Goal: Task Accomplishment & Management: Manage account settings

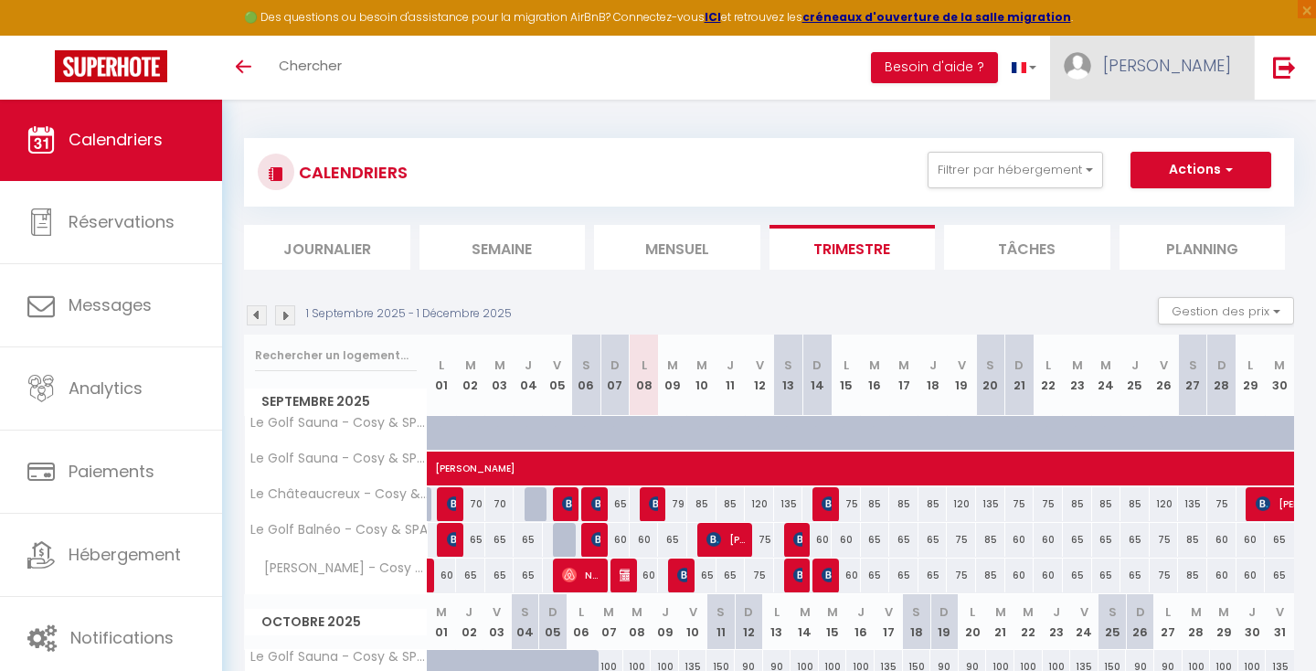
click at [1198, 59] on span "[PERSON_NAME]" at bounding box center [1167, 65] width 128 height 23
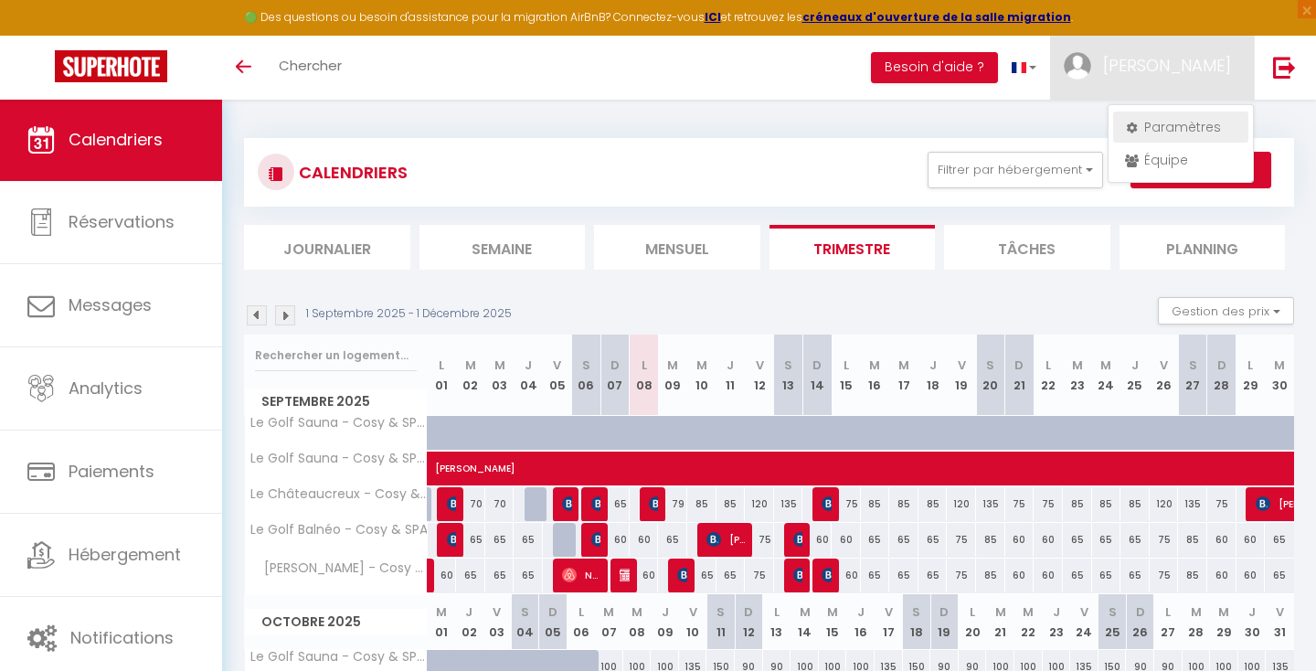
click at [1167, 122] on link "Paramètres" at bounding box center [1180, 127] width 135 height 31
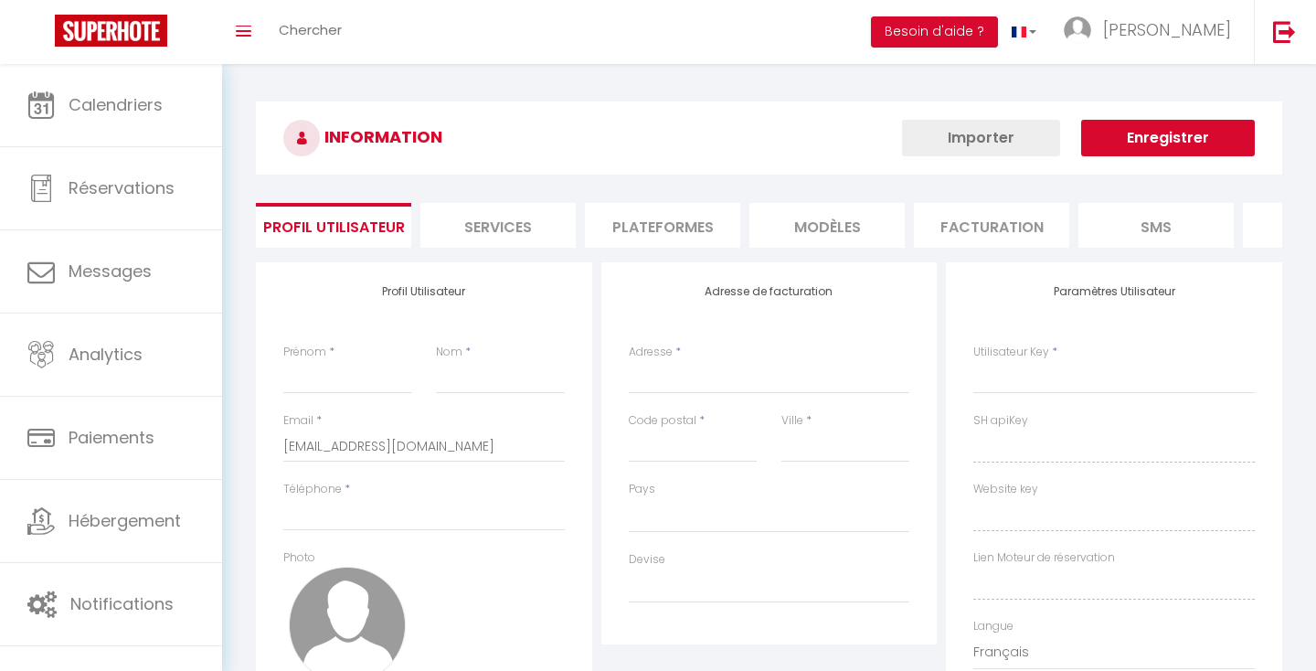
type input "[PERSON_NAME]"
type input "Bonny"
type input "0618708750"
type input "[STREET_ADDRESS]"
type input "42000"
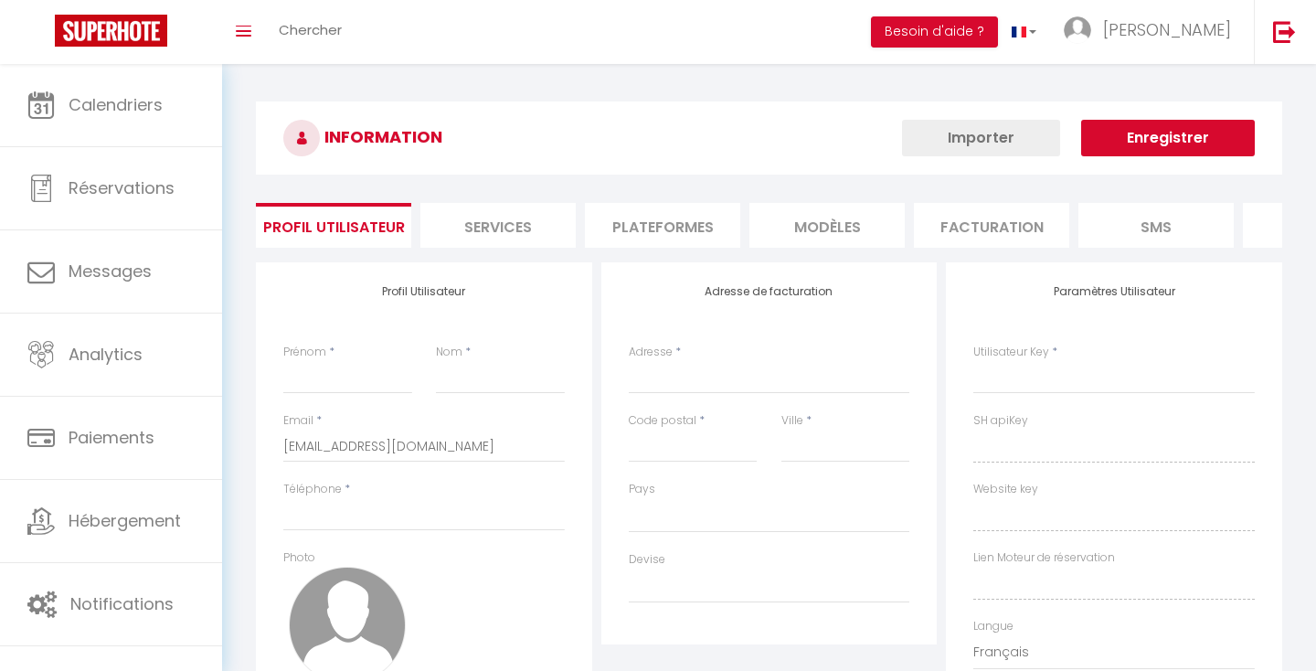
type input "SAINT ETIENNE"
type input "vqSejG5EiXcEUeaTkMsDggL8t"
type input "CIYf8V62ZXT7X2tIsBVwwGSsS"
type input "vqSejG5EiXcEUeaTkMsDggL8t"
type input "CIYf8V62ZXT7X2tIsBVwwGSsS"
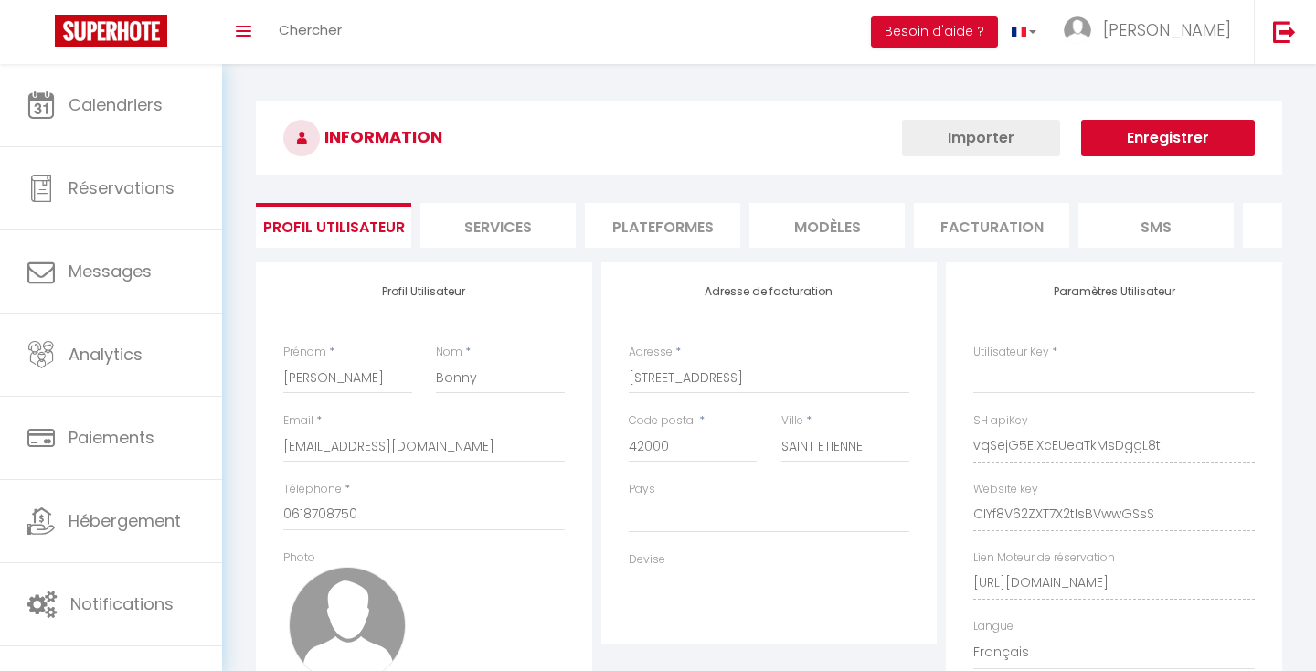
type input "[URL][DOMAIN_NAME]"
select select "28"
select select "fr"
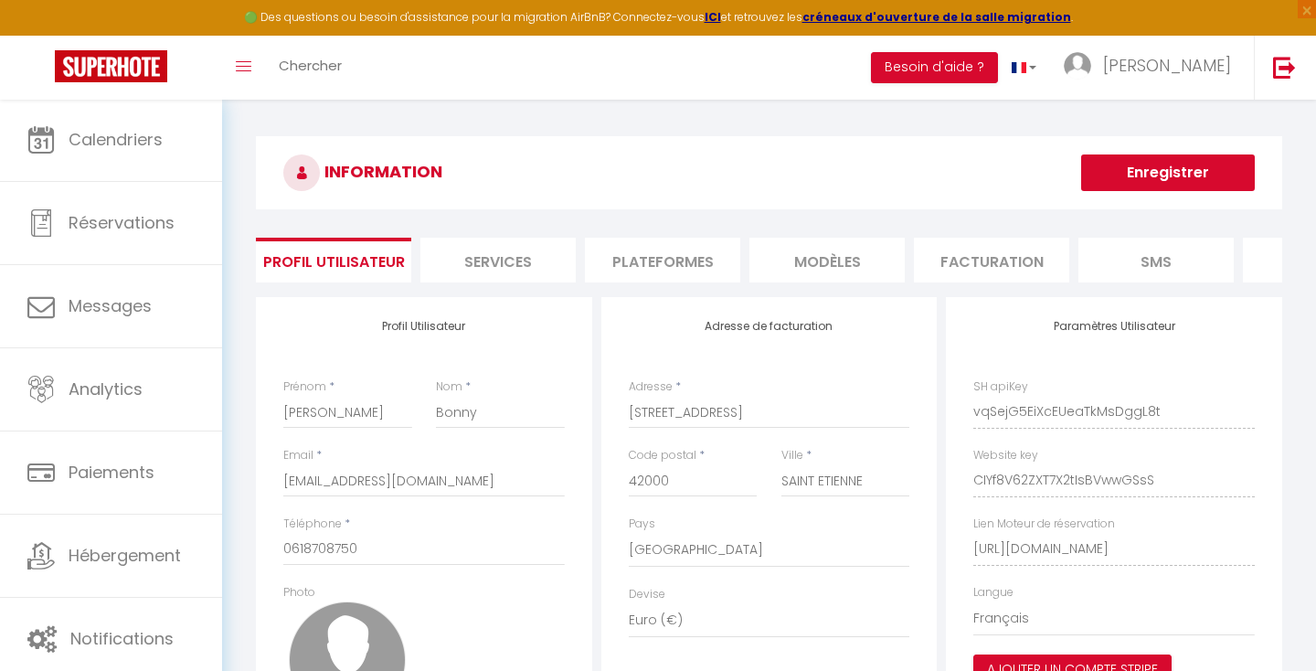
click at [950, 264] on li "Facturation" at bounding box center [991, 260] width 155 height 45
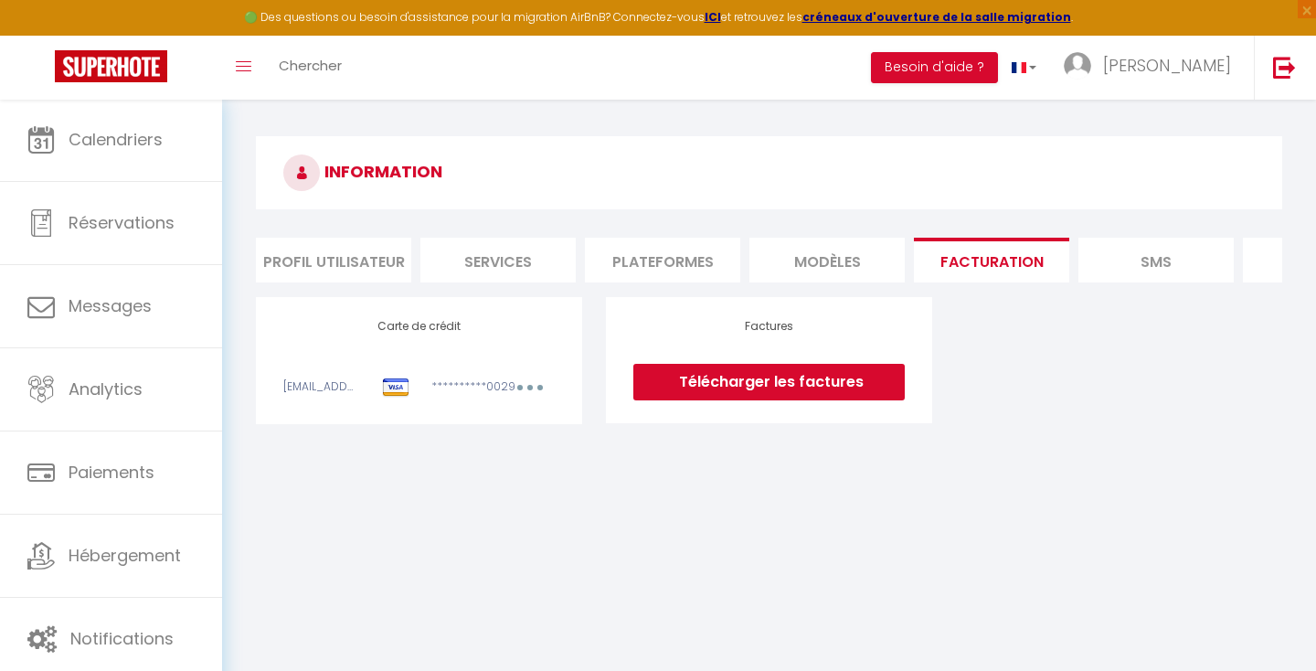
click at [657, 387] on link "Télécharger les factures" at bounding box center [768, 382] width 271 height 37
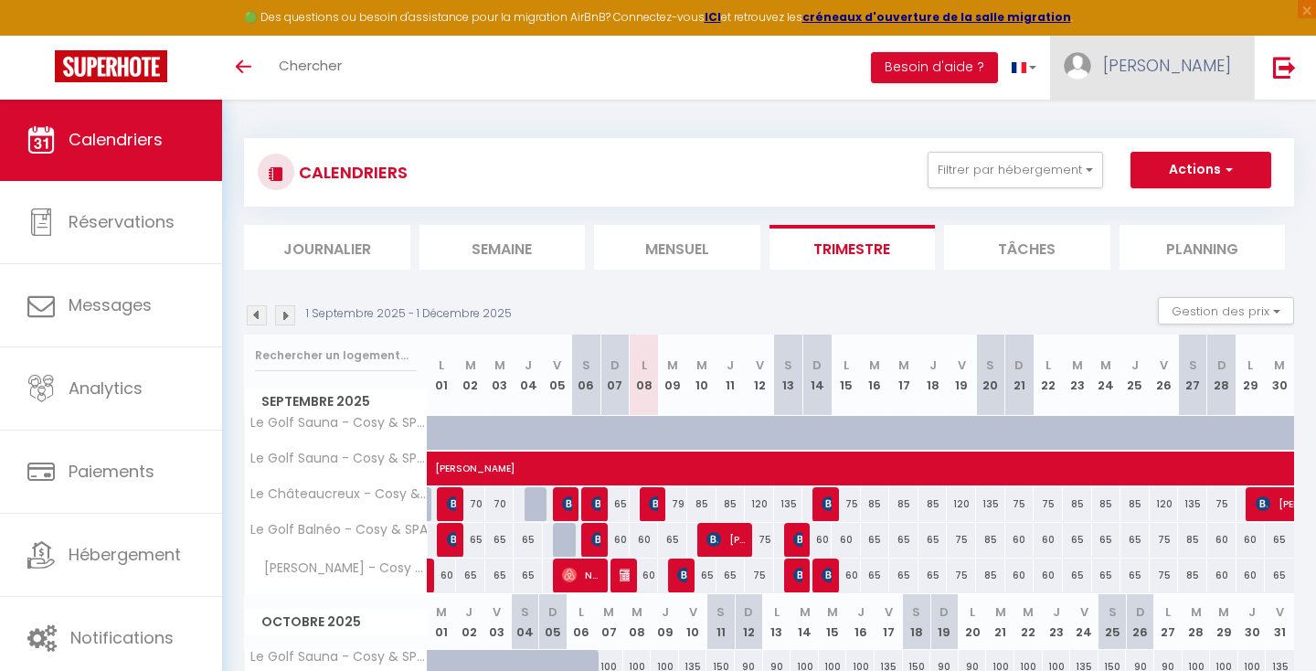
click at [1199, 59] on span "[PERSON_NAME]" at bounding box center [1167, 65] width 128 height 23
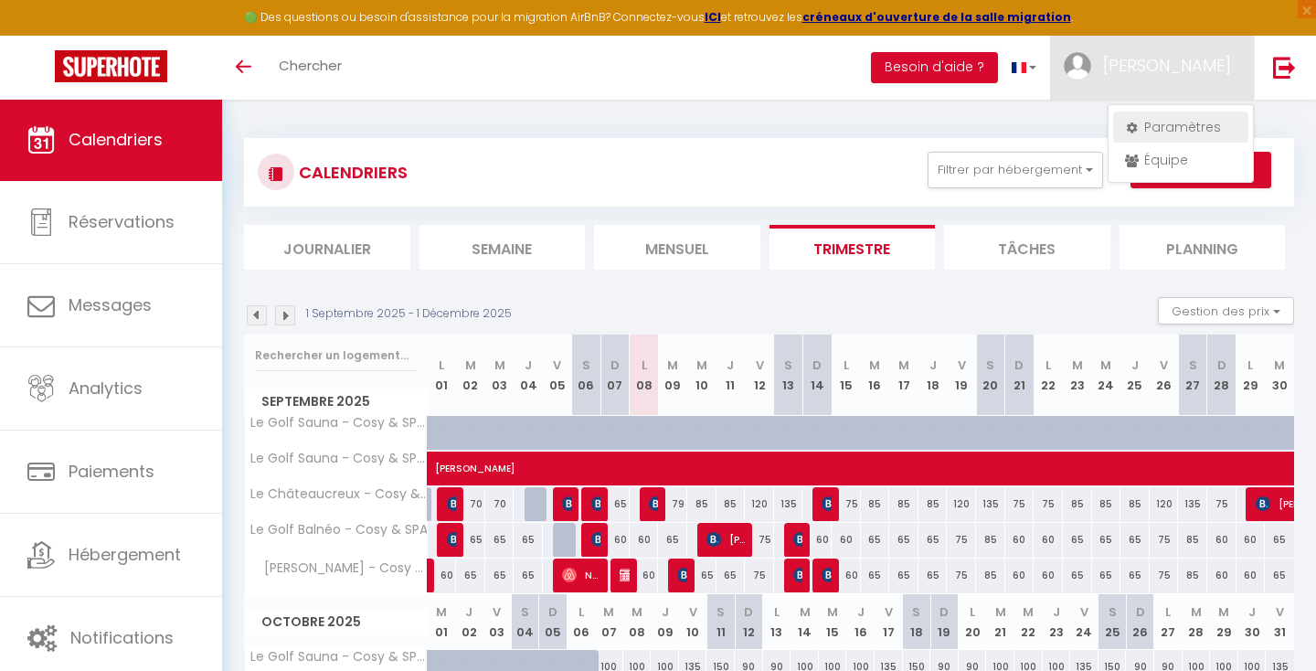
click at [1149, 122] on link "Paramètres" at bounding box center [1180, 127] width 135 height 31
select select "fr"
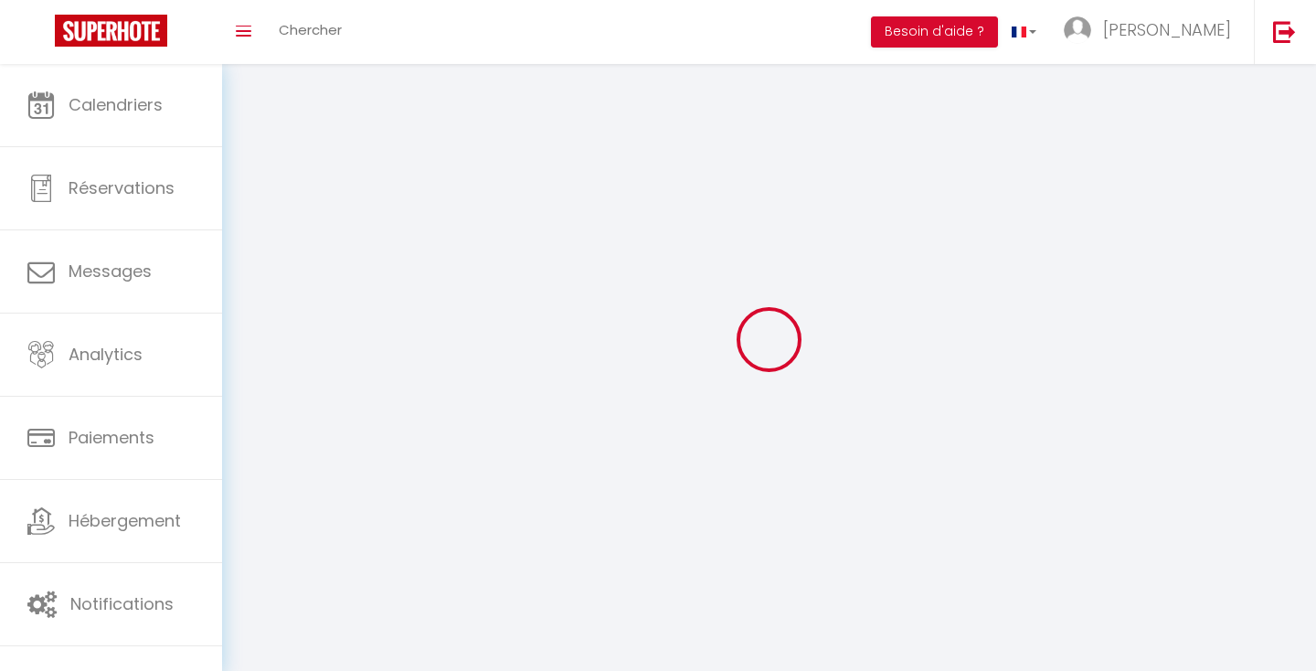
select select
type input "[PERSON_NAME]"
type input "Bonny"
type input "0618708750"
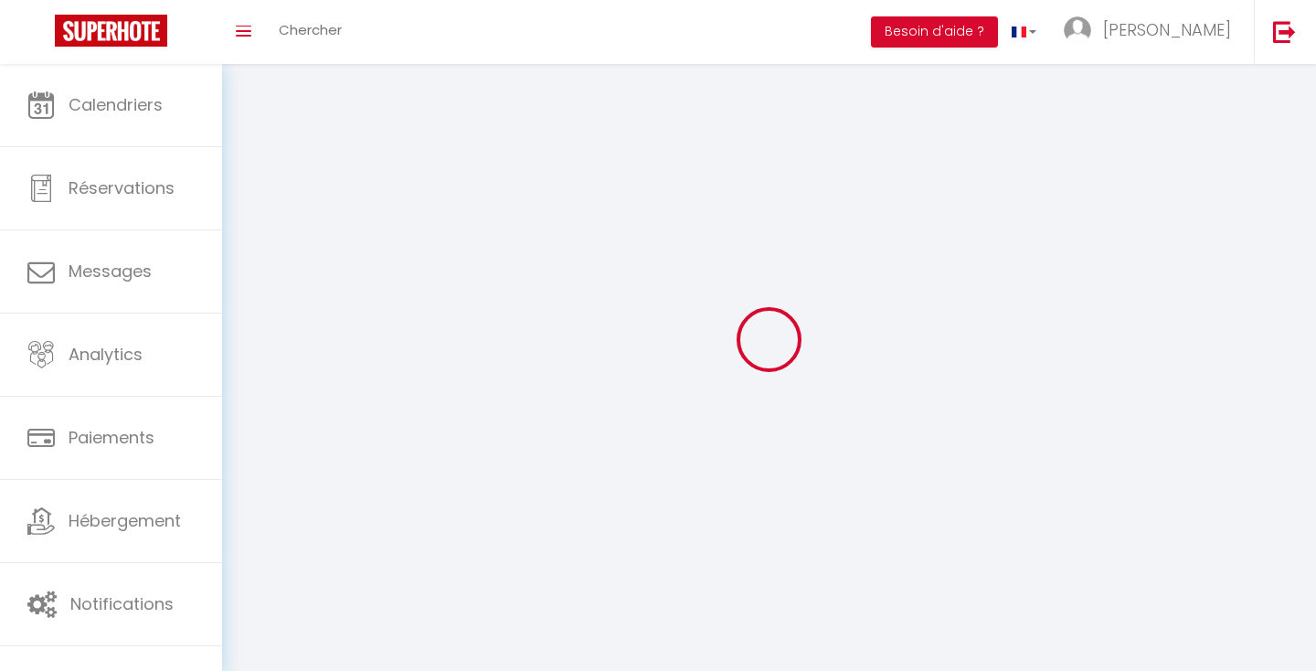
type input "[STREET_ADDRESS]"
type input "42000"
type input "SAINT ETIENNE"
type input "vqSejG5EiXcEUeaTkMsDggL8t"
type input "CIYf8V62ZXT7X2tIsBVwwGSsS"
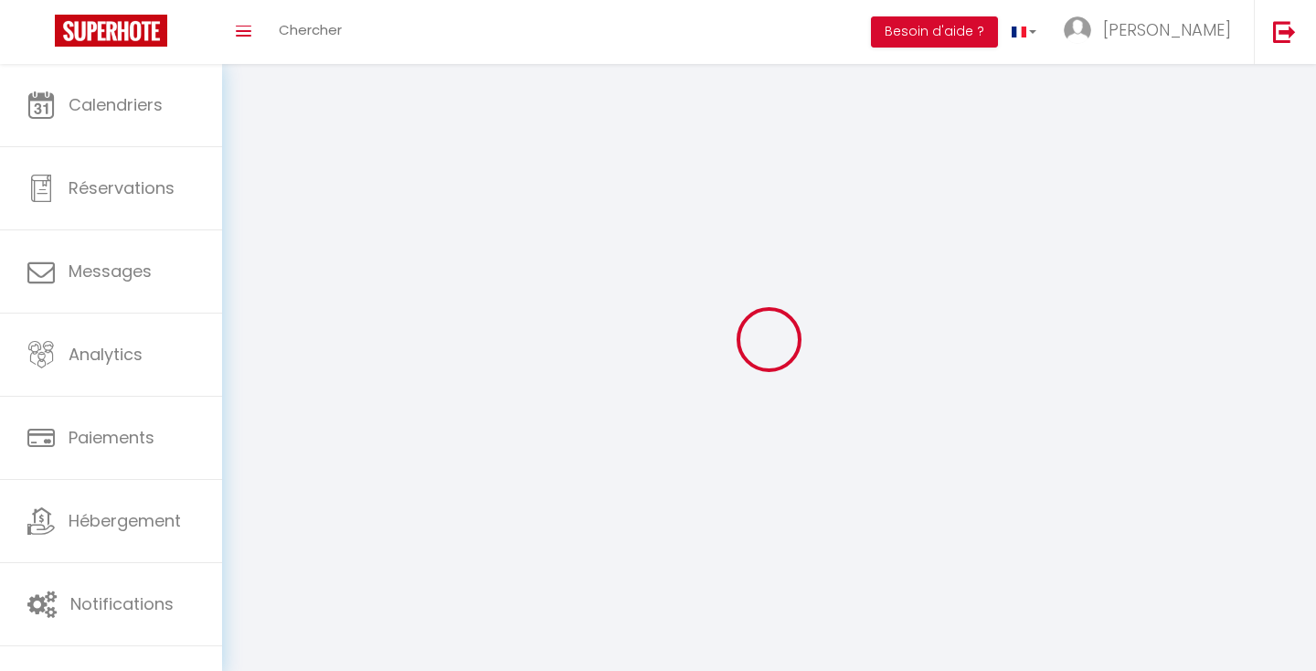
type input "vqSejG5EiXcEUeaTkMsDggL8t"
type input "CIYf8V62ZXT7X2tIsBVwwGSsS"
type input "[URL][DOMAIN_NAME]"
select select "28"
select select "fr"
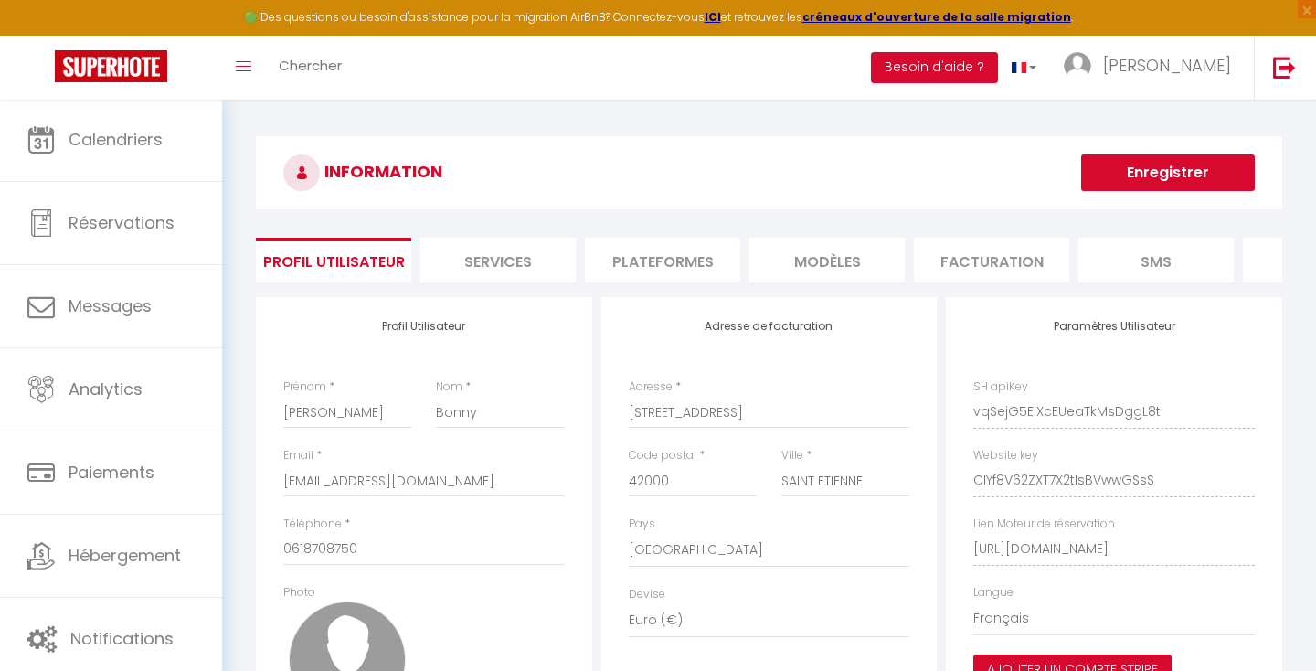
click at [943, 266] on li "Facturation" at bounding box center [991, 260] width 155 height 45
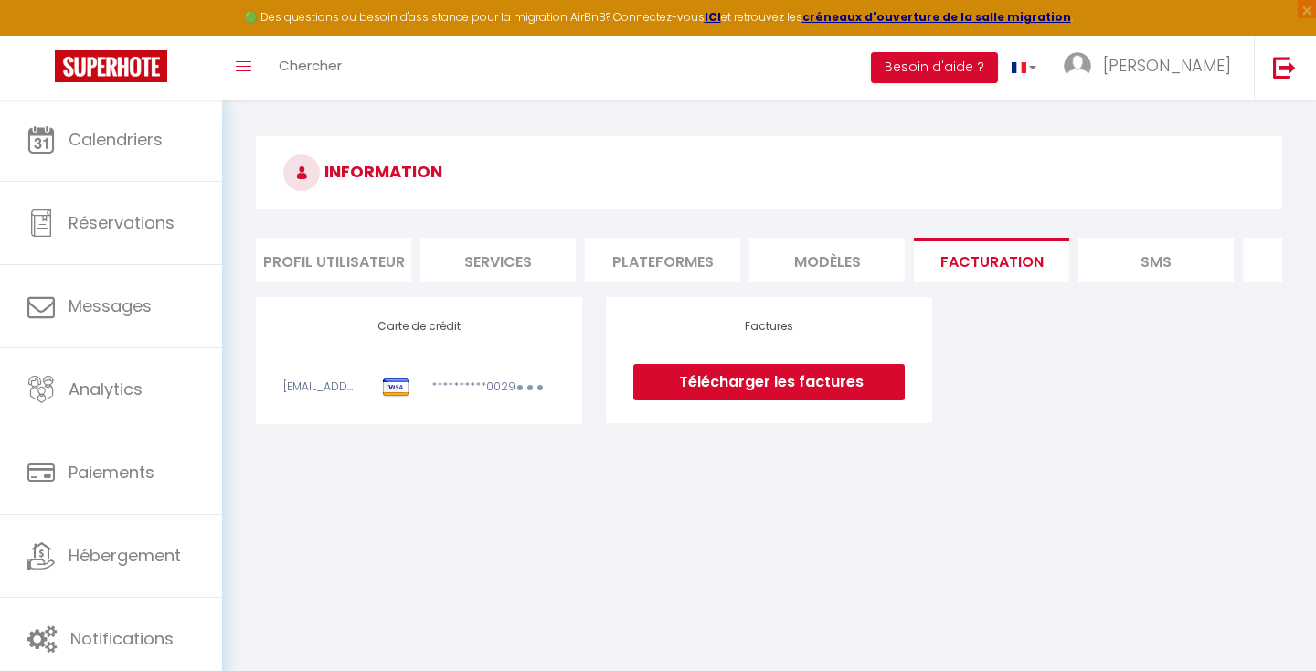
click at [523, 385] on button "button" at bounding box center [530, 389] width 51 height 23
click at [672, 463] on div "INFORMATION Profil Utilisateur Services Plateformes MODÈLES Facturation SMS web…" at bounding box center [769, 287] width 1094 height 377
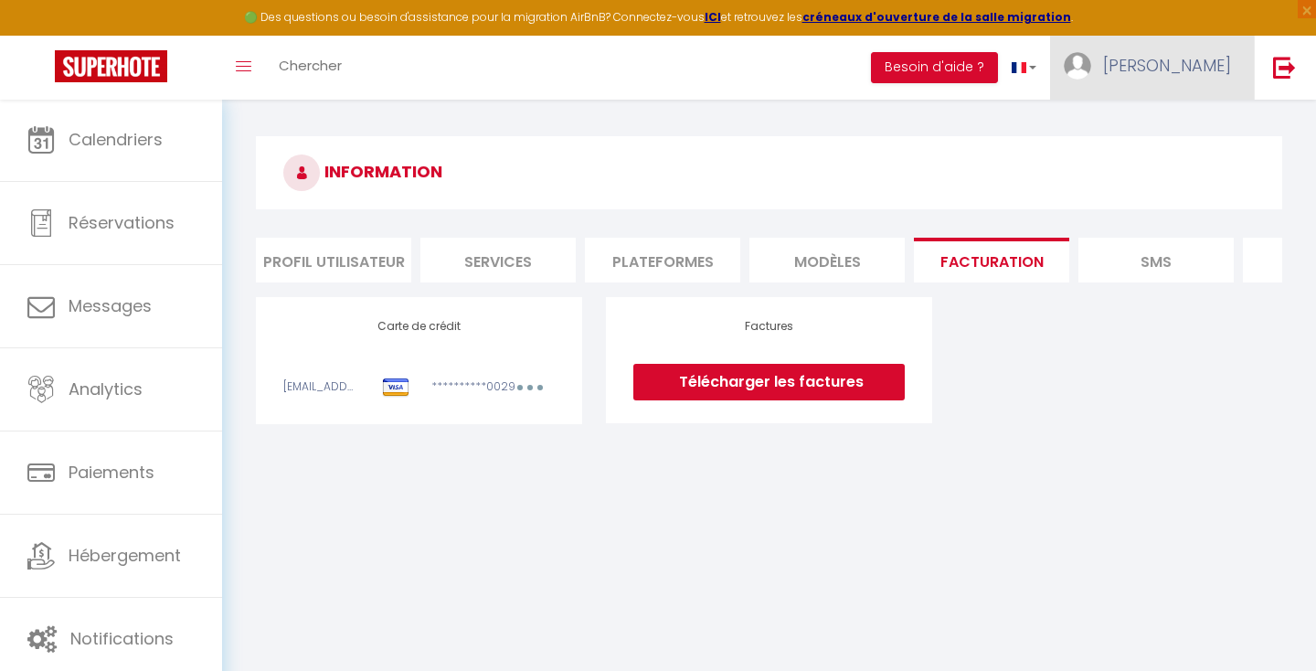
click at [1180, 68] on span "[PERSON_NAME]" at bounding box center [1167, 65] width 128 height 23
click at [970, 67] on button "Besoin d'aide ?" at bounding box center [934, 67] width 127 height 31
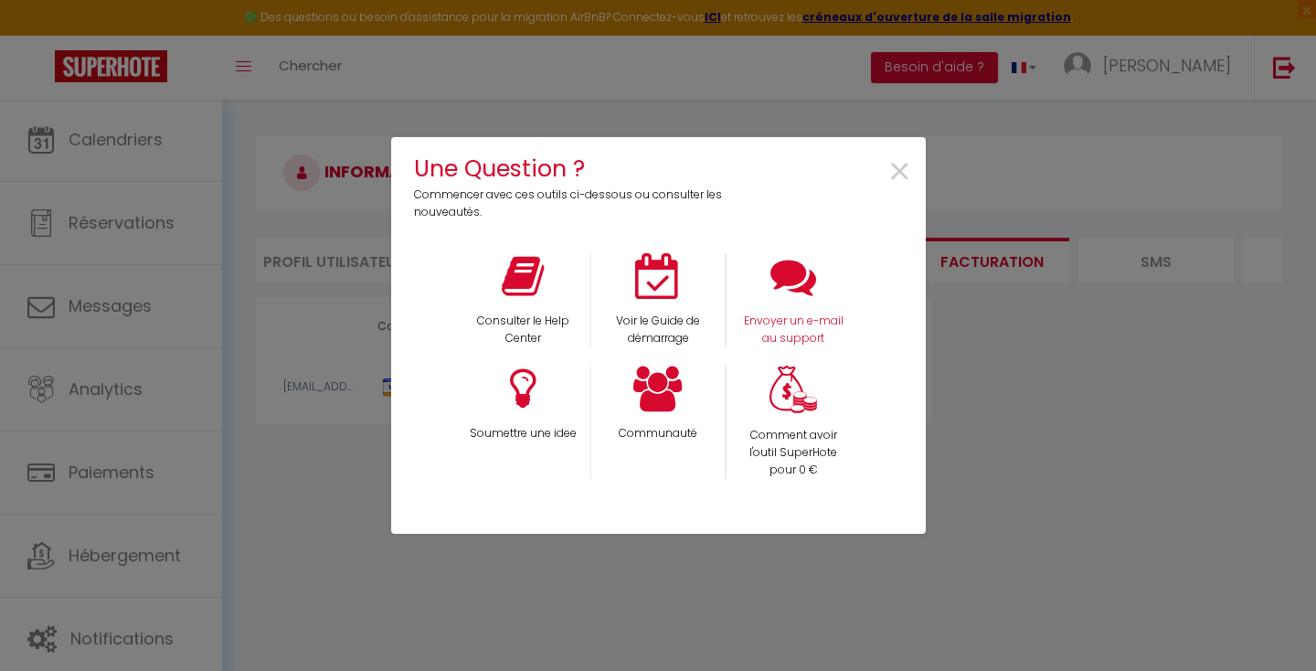
click at [773, 311] on div "Envoyer un e-mail au support" at bounding box center [793, 300] width 135 height 94
click at [814, 315] on p "Envoyer un e-mail au support" at bounding box center [794, 330] width 111 height 35
